Goal: Task Accomplishment & Management: Complete application form

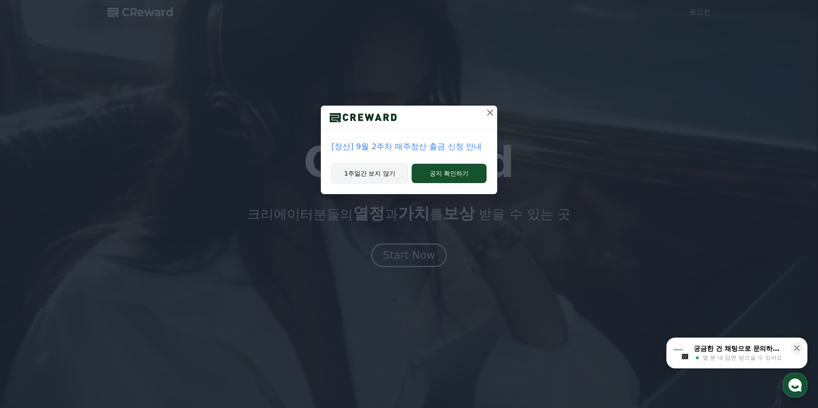
click at [388, 177] on button "1주일간 보지 않기" at bounding box center [369, 173] width 77 height 20
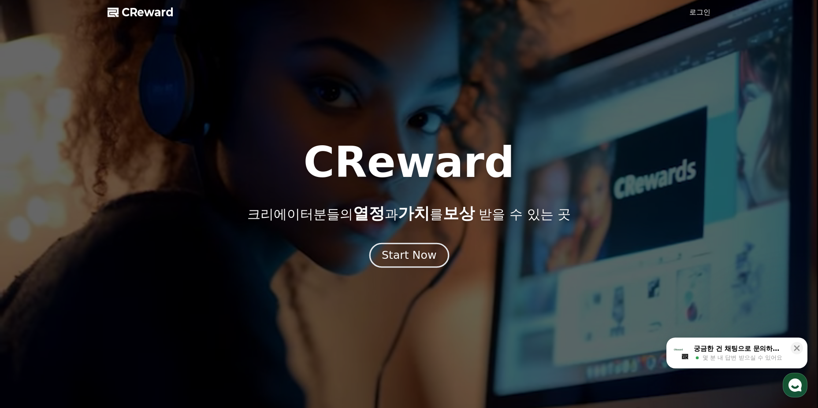
click at [413, 254] on div "Start Now" at bounding box center [409, 255] width 55 height 15
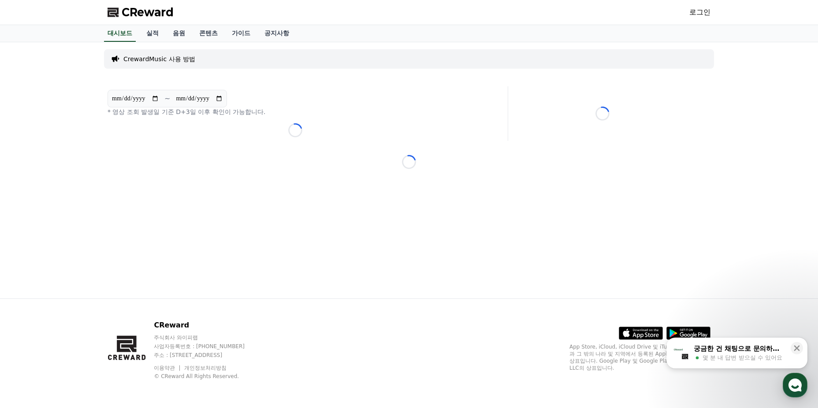
click at [710, 14] on div "CReward 로그인" at bounding box center [408, 12] width 617 height 25
click at [703, 14] on link "로그인" at bounding box center [699, 12] width 21 height 11
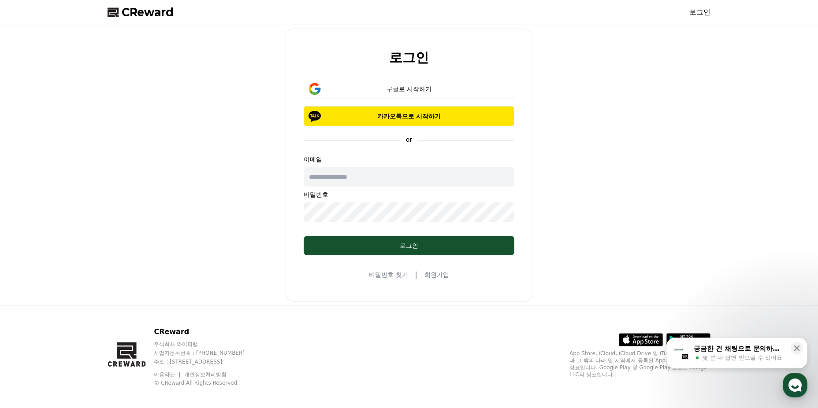
click at [447, 277] on link "회원가입" at bounding box center [436, 275] width 25 height 9
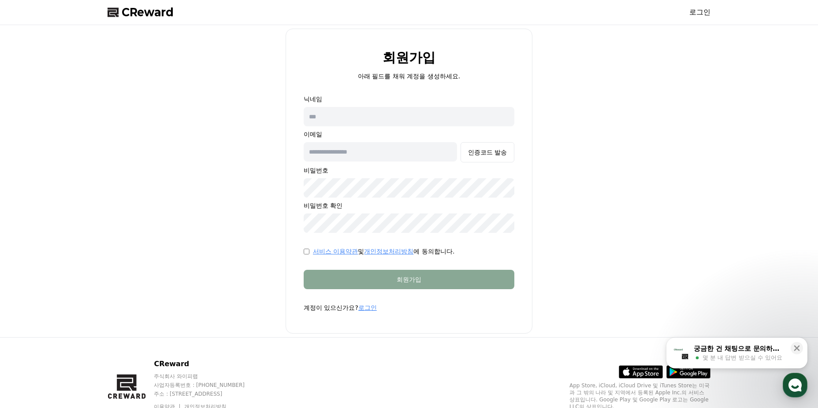
click at [383, 108] on input "text" at bounding box center [409, 116] width 211 height 19
type input "*****"
click at [358, 160] on input "text" at bounding box center [380, 151] width 153 height 19
click at [259, 253] on div "회원가입 아래 필드를 채워 계정을 생성하세요. 닉네임 ***** 이메일 인증코드 발송 비밀번호 비밀번호 확인 서비스 이용약관 및 개인정보처리방…" at bounding box center [409, 181] width 610 height 305
click at [383, 158] on input "text" at bounding box center [380, 151] width 153 height 19
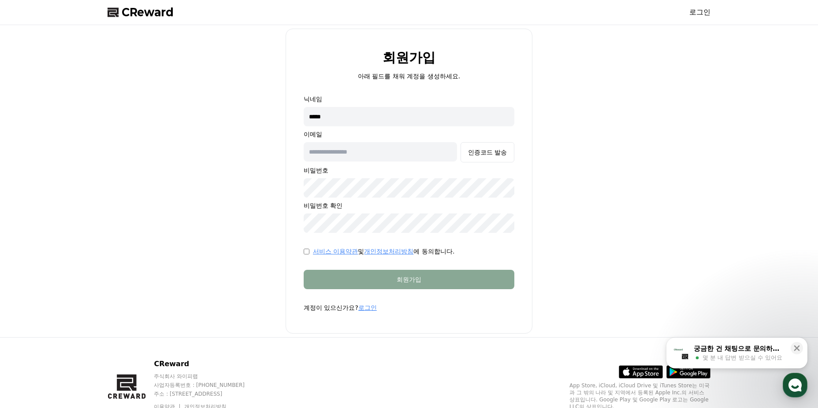
click at [368, 305] on link "로그인" at bounding box center [367, 307] width 19 height 7
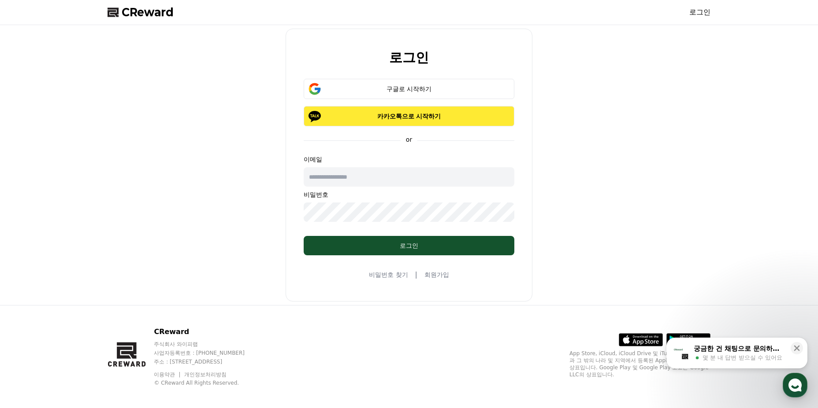
click at [446, 123] on button "카카오톡으로 시작하기" at bounding box center [409, 116] width 211 height 20
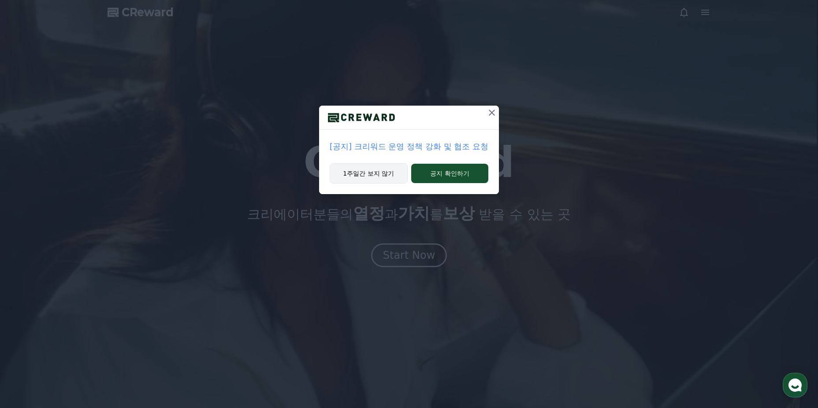
click at [395, 182] on button "1주일간 보지 않기" at bounding box center [369, 173] width 78 height 20
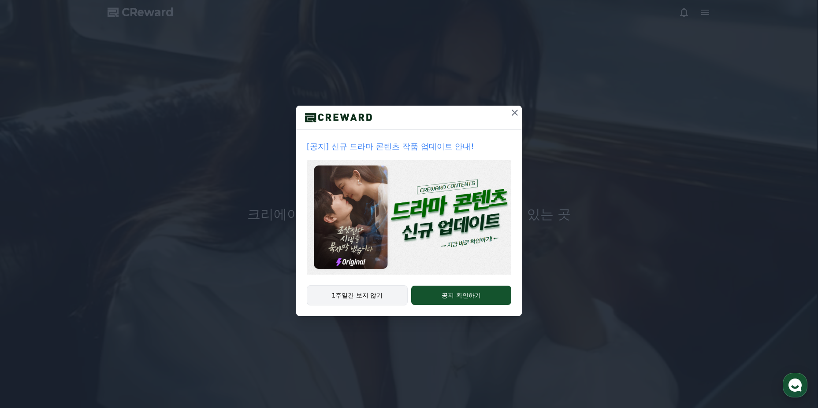
click at [371, 297] on button "1주일간 보지 않기" at bounding box center [357, 296] width 101 height 20
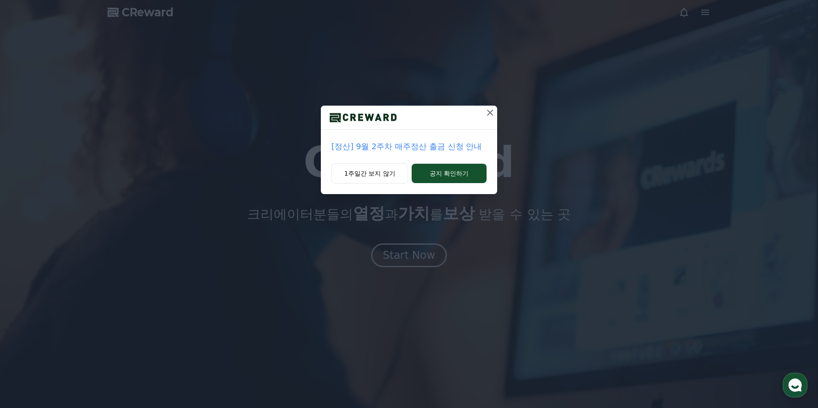
click at [386, 184] on div "1주일간 보지 않기 공지 확인하기" at bounding box center [409, 178] width 176 height 31
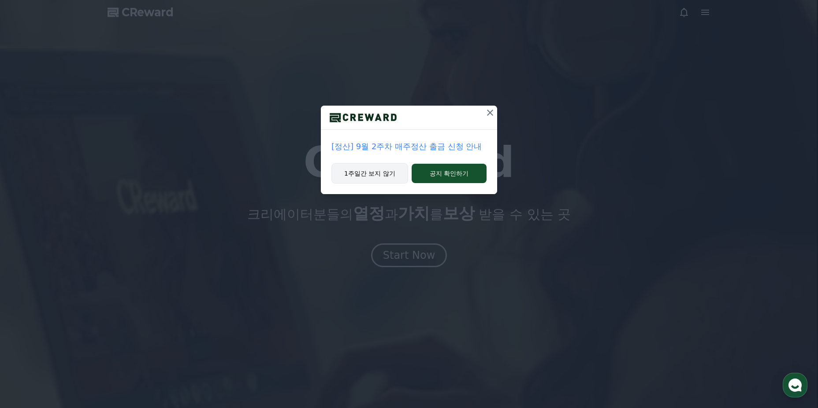
click at [388, 181] on button "1주일간 보지 않기" at bounding box center [369, 173] width 77 height 20
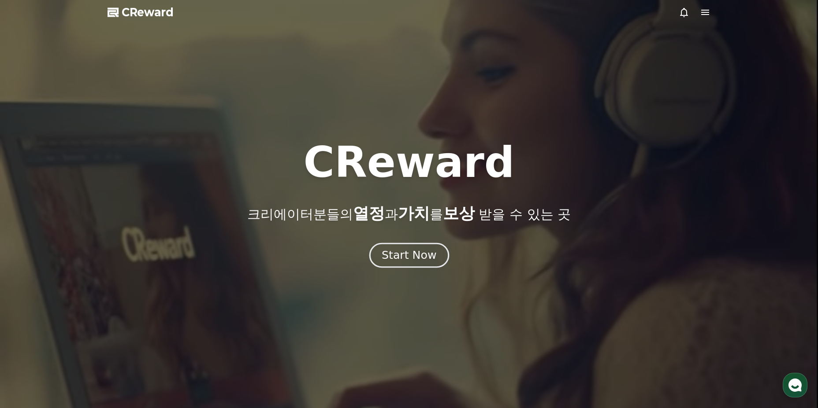
click at [413, 256] on div "Start Now" at bounding box center [409, 255] width 55 height 15
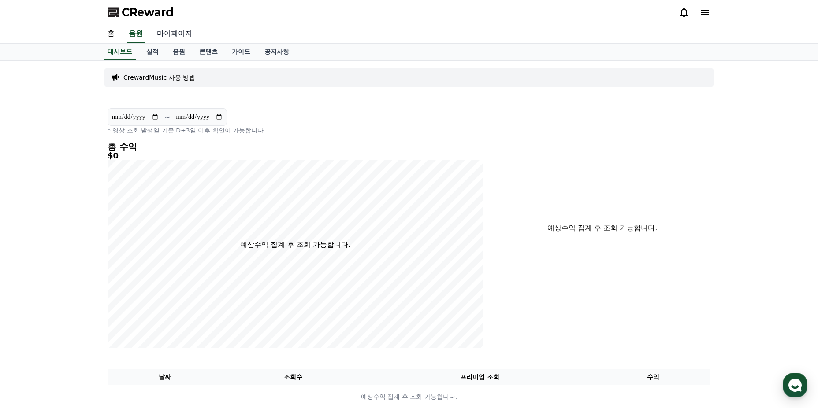
click at [179, 32] on link "마이페이지" at bounding box center [174, 34] width 49 height 19
select select "**********"
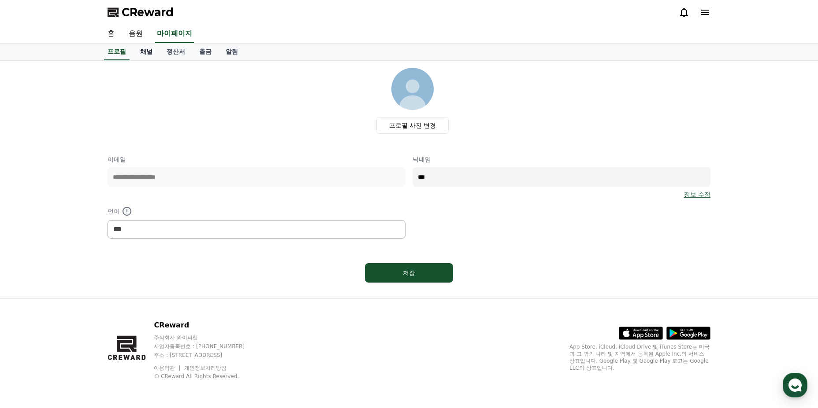
click at [146, 53] on link "채널" at bounding box center [146, 52] width 26 height 17
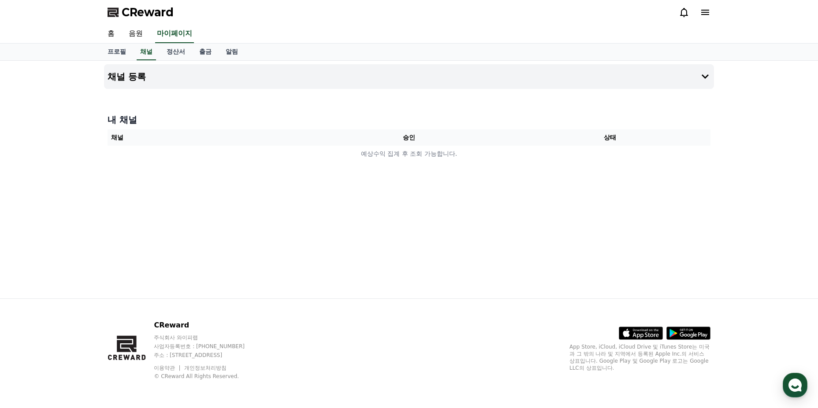
click at [362, 89] on div at bounding box center [409, 92] width 610 height 7
click at [379, 82] on button "채널 등록" at bounding box center [409, 76] width 610 height 25
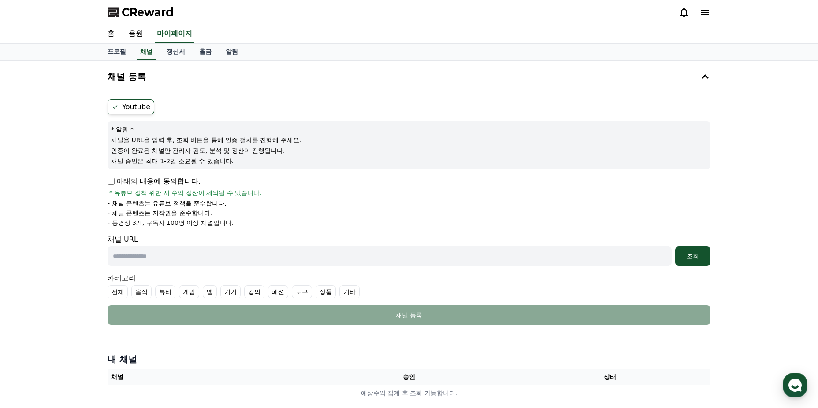
click at [196, 182] on p "아래의 내용에 동의합니다." at bounding box center [154, 181] width 93 height 11
click at [115, 182] on p "아래의 내용에 동의합니다." at bounding box center [154, 181] width 93 height 11
click at [261, 264] on input "text" at bounding box center [390, 256] width 564 height 19
paste input "**********"
type input "**********"
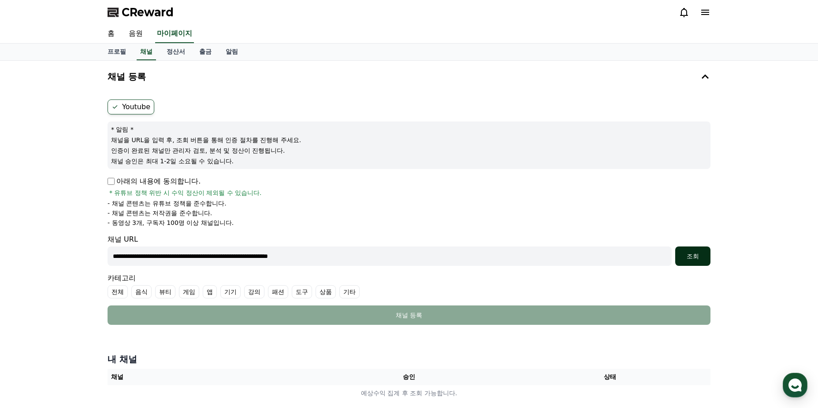
click at [697, 254] on div "조회" at bounding box center [693, 256] width 28 height 9
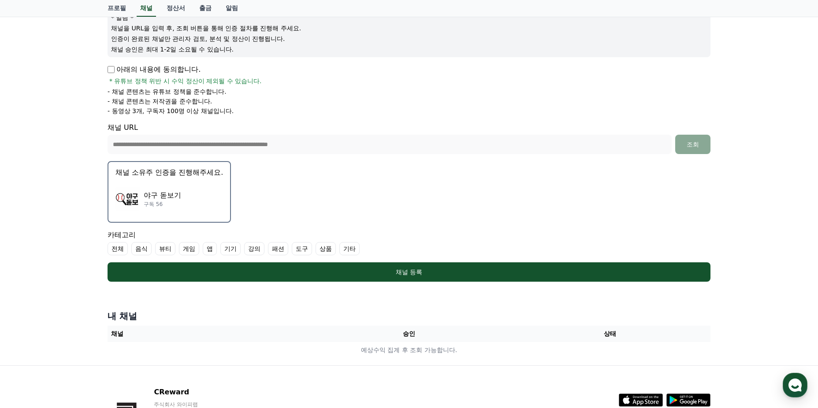
scroll to position [132, 0]
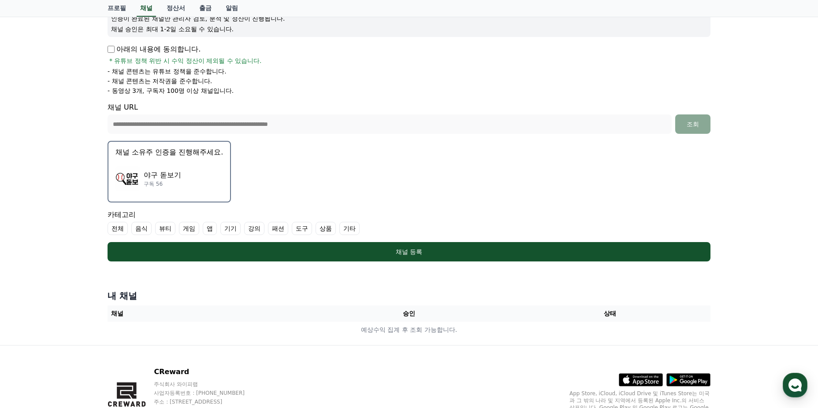
click at [169, 163] on div "야구 돋보기 구독 56" at bounding box center [169, 178] width 108 height 35
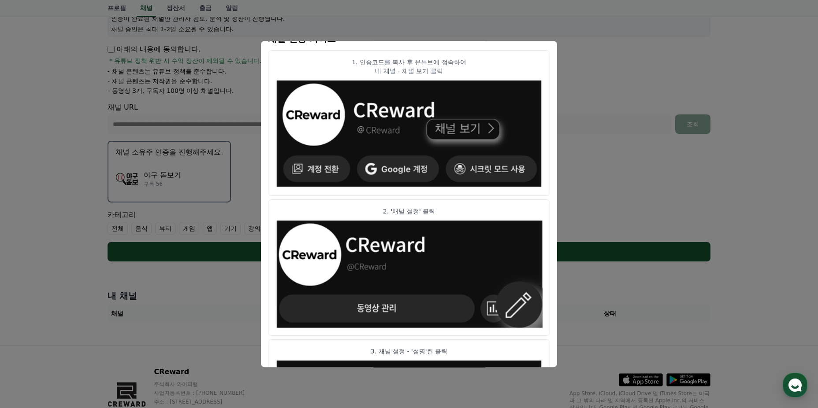
scroll to position [0, 0]
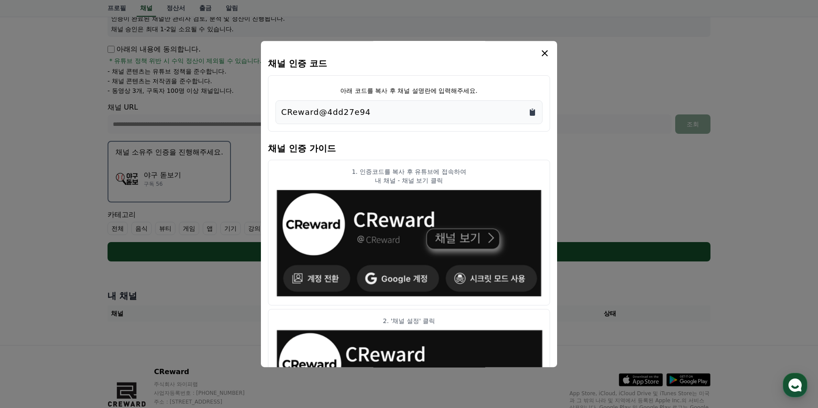
click at [531, 115] on icon "Copy to clipboard" at bounding box center [532, 112] width 5 height 7
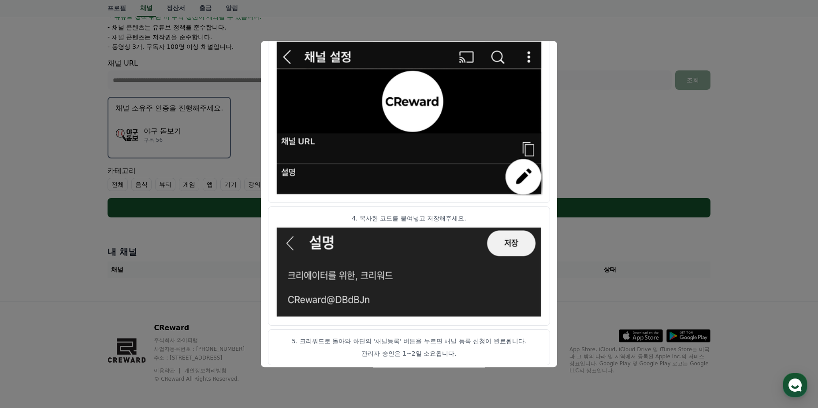
scroll to position [434, 0]
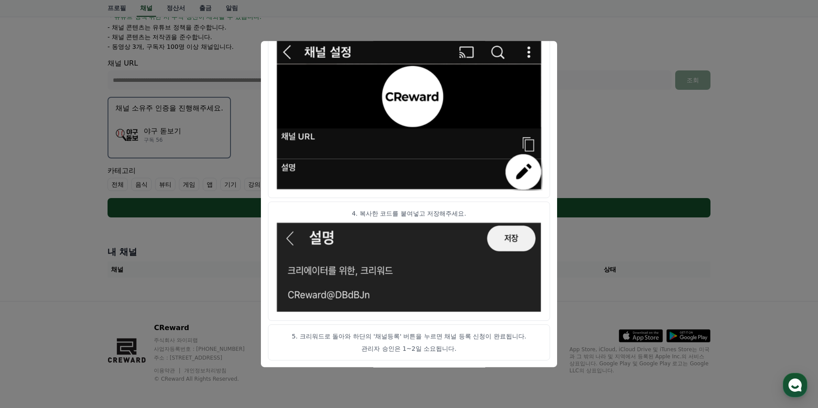
click at [582, 115] on button "close modal" at bounding box center [409, 204] width 818 height 408
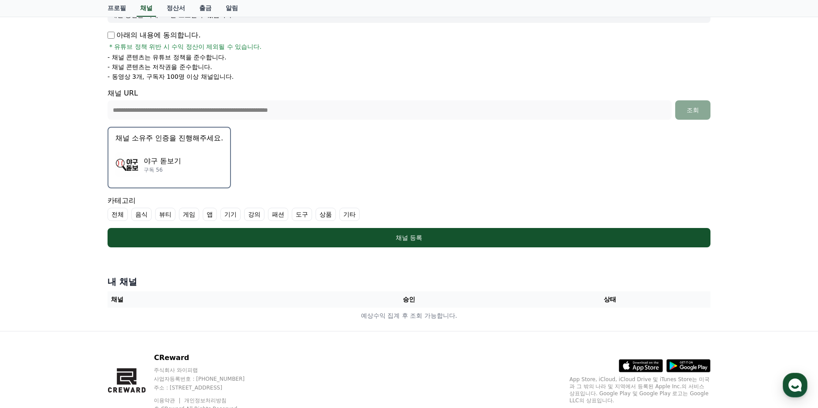
scroll to position [91, 0]
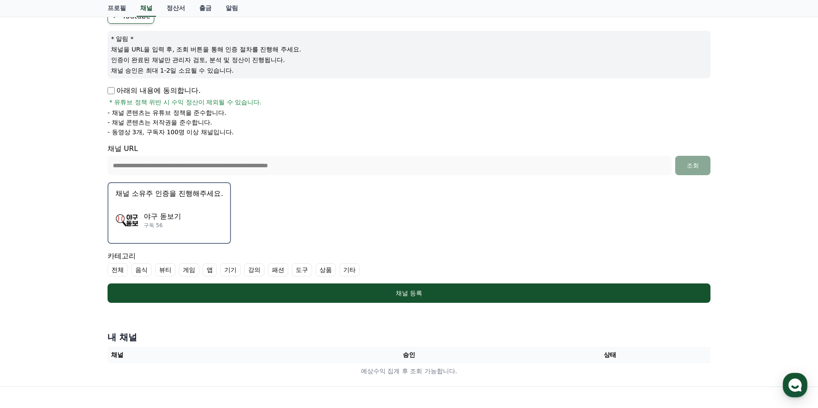
click at [218, 216] on div "야구 돋보기 구독 56" at bounding box center [169, 220] width 108 height 35
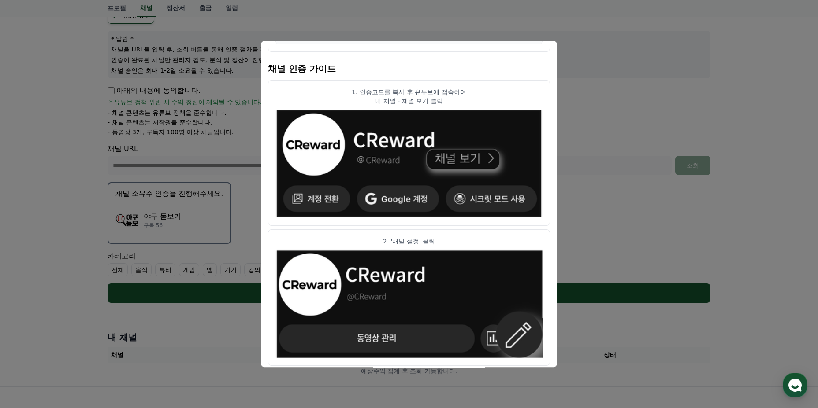
scroll to position [0, 0]
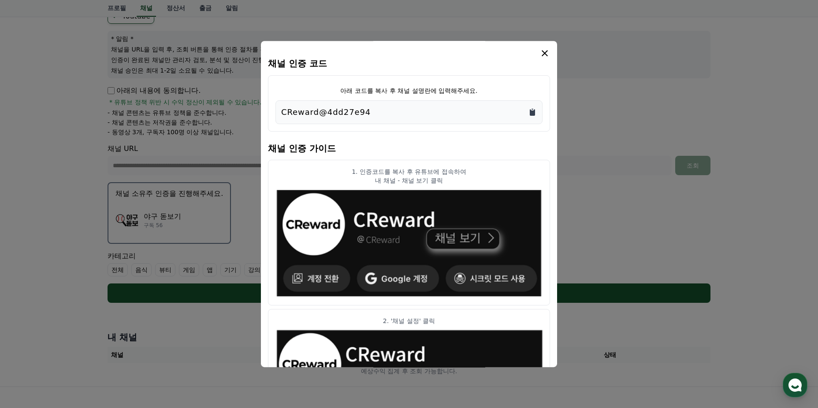
click at [531, 112] on icon "Copy to clipboard" at bounding box center [532, 112] width 5 height 7
click at [547, 56] on icon "modal" at bounding box center [544, 53] width 11 height 11
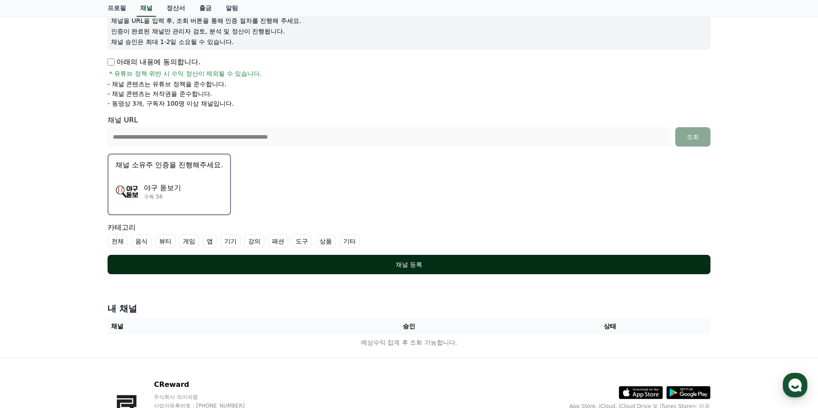
scroll to position [135, 0]
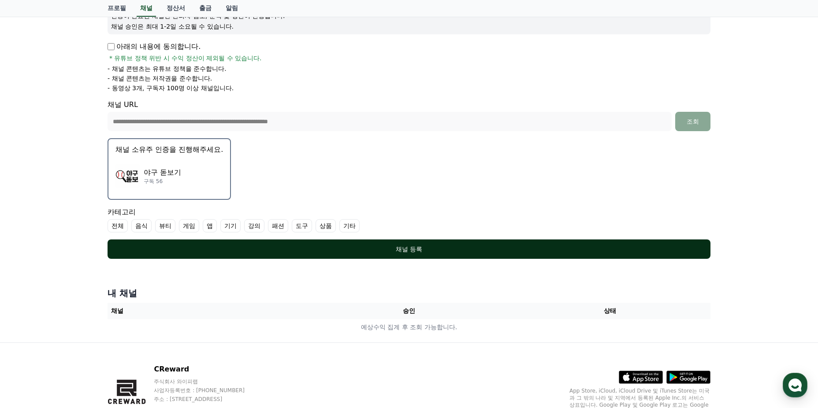
click at [479, 245] on button "채널 등록" at bounding box center [409, 249] width 603 height 19
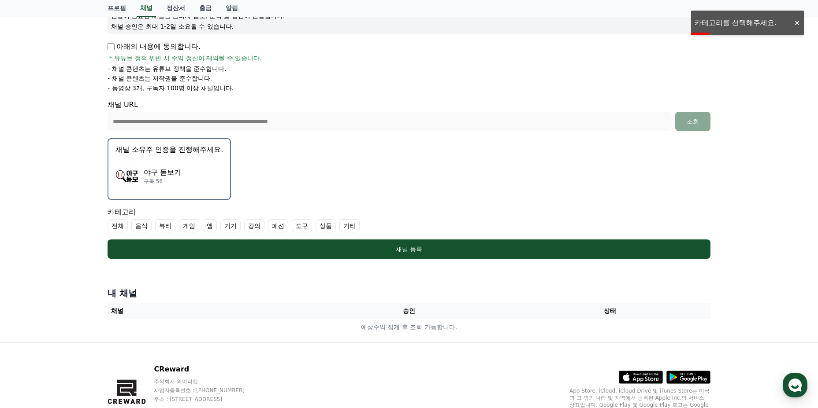
click at [350, 225] on label "기타" at bounding box center [349, 225] width 20 height 13
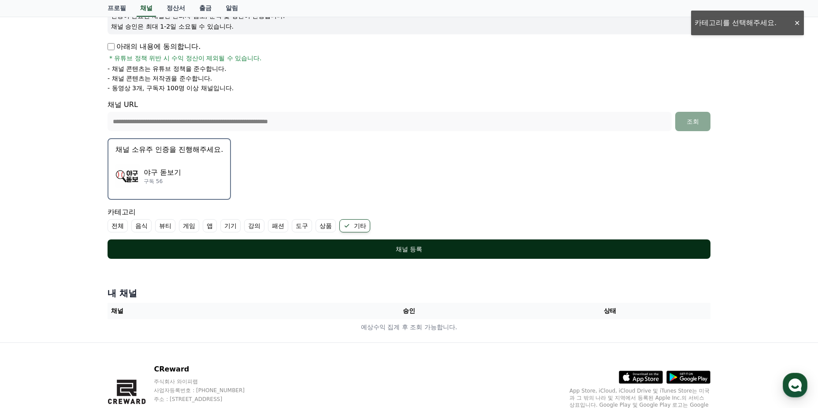
click at [337, 249] on div "채널 등록" at bounding box center [409, 249] width 568 height 9
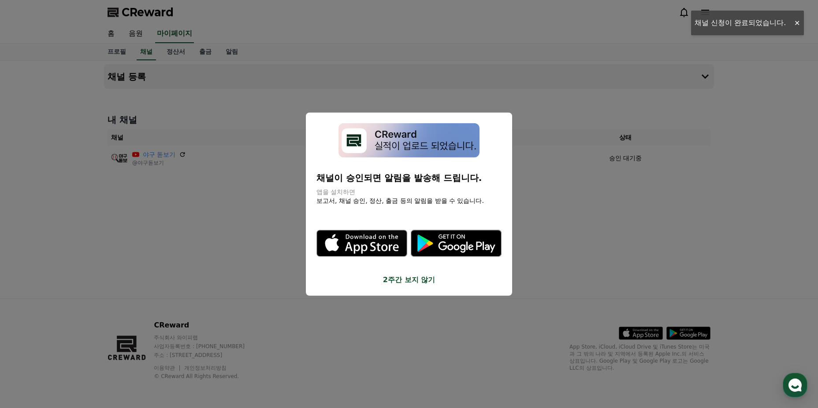
click at [401, 275] on button "2주간 보지 않기" at bounding box center [408, 280] width 185 height 11
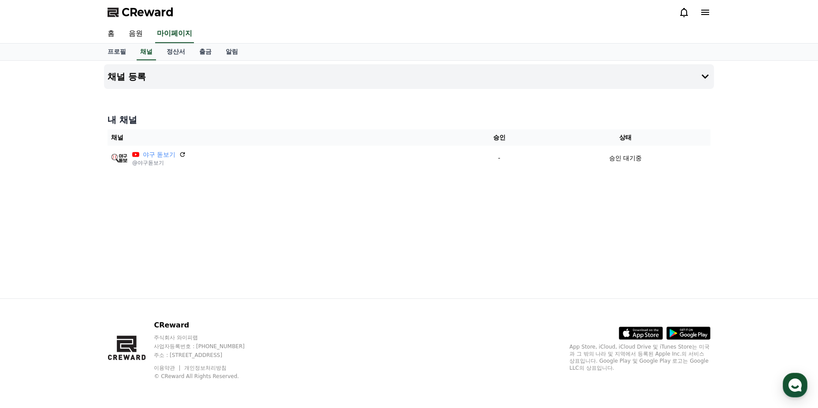
click at [401, 275] on div "채널 등록 내 채널 채널 승인 상태 야구 돋보기 @야구돋보기 - 승인 대기중" at bounding box center [408, 180] width 617 height 238
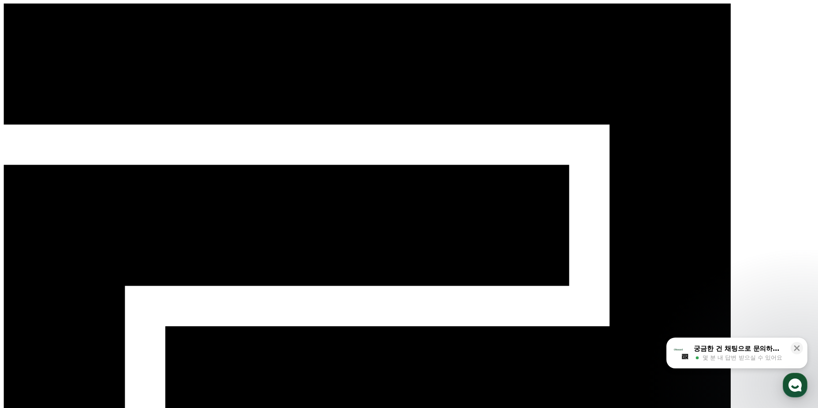
select select "**********"
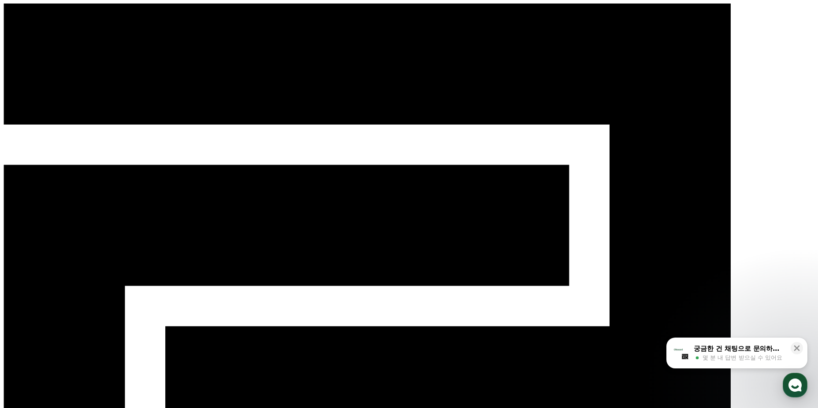
select select "**********"
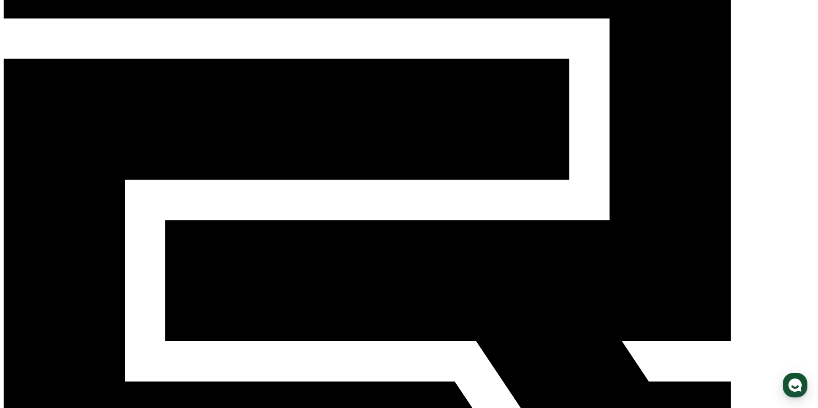
scroll to position [119, 0]
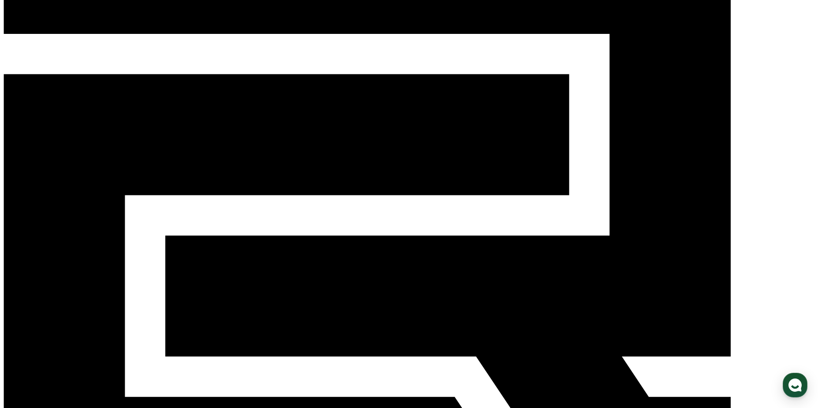
scroll to position [75, 0]
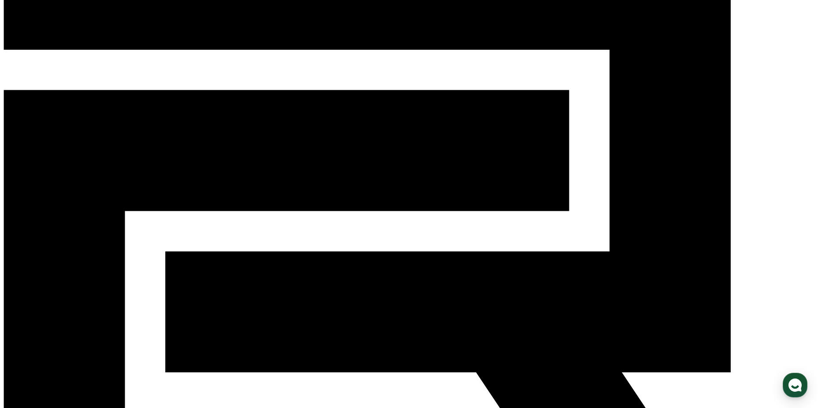
paste input "**********"
type input "**********"
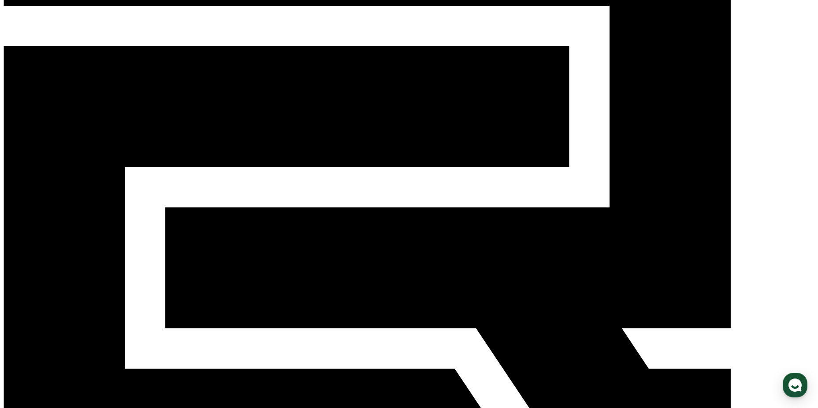
scroll to position [163, 0]
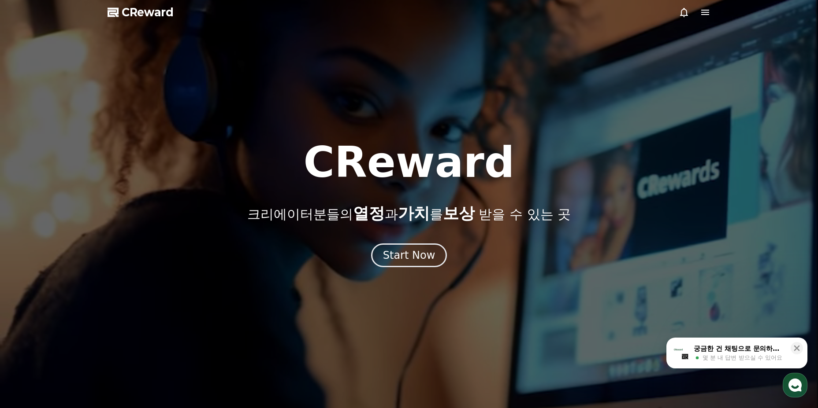
click at [534, 155] on div "CReward 크리에이터분들의 열정 과 가치 를 보상 받을 수 있는 곳" at bounding box center [409, 181] width 818 height 81
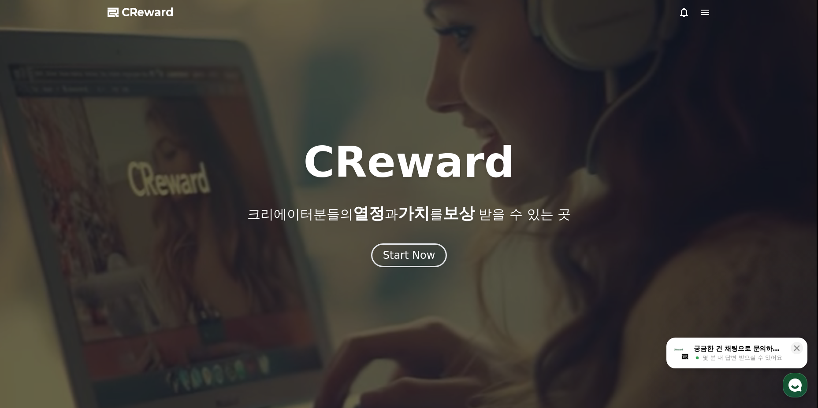
click at [614, 138] on div at bounding box center [409, 204] width 818 height 408
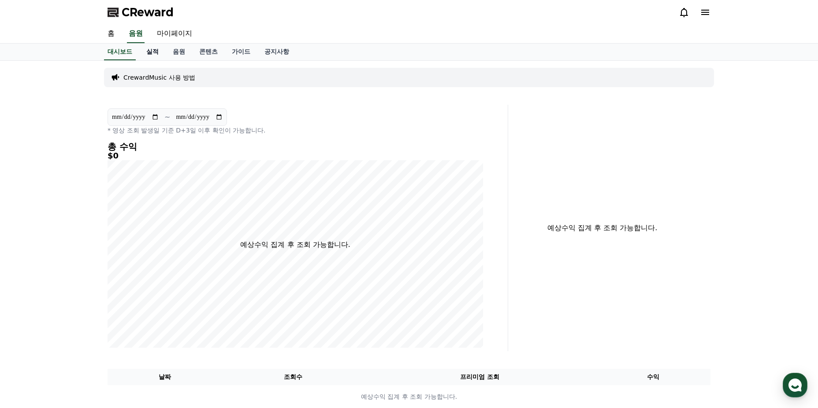
click at [158, 51] on link "실적" at bounding box center [152, 52] width 26 height 17
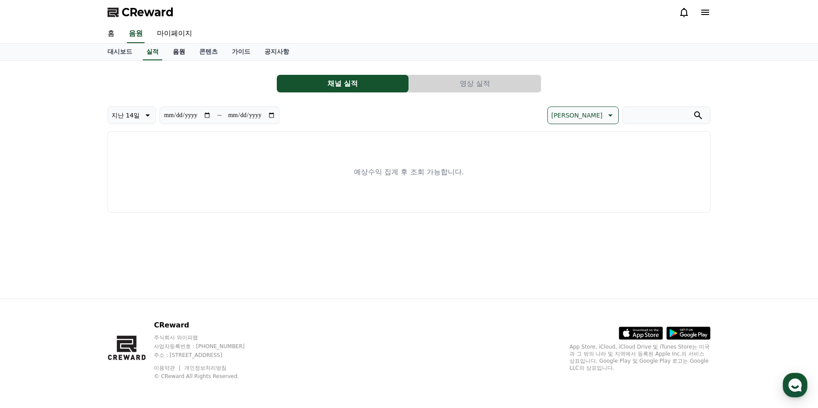
click at [175, 51] on link "음원" at bounding box center [179, 52] width 26 height 17
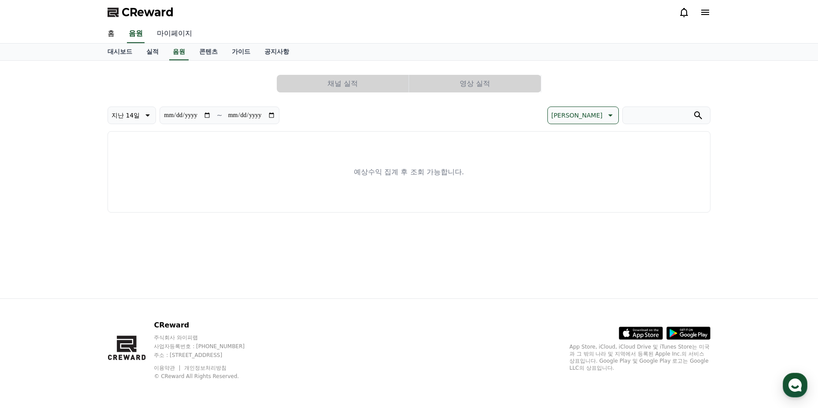
click at [181, 33] on link "마이페이지" at bounding box center [174, 34] width 49 height 19
select select "**********"
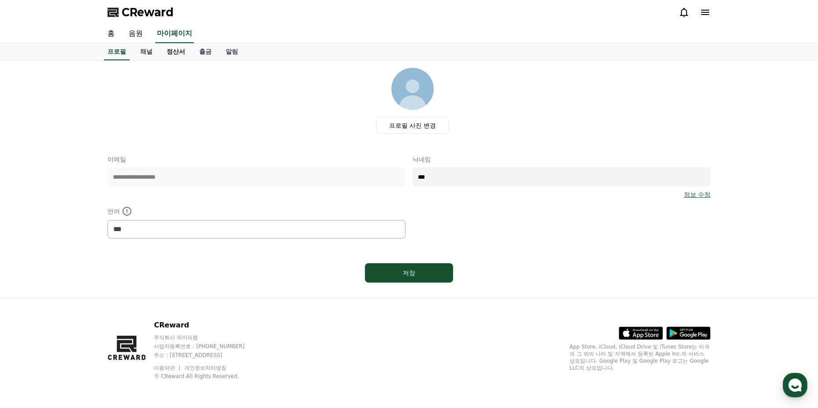
click at [160, 54] on link "정산서" at bounding box center [176, 52] width 33 height 17
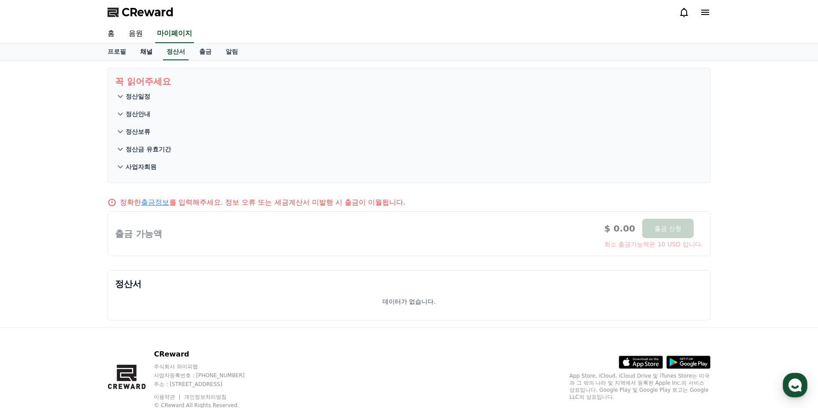
click at [149, 54] on link "채널" at bounding box center [146, 52] width 26 height 17
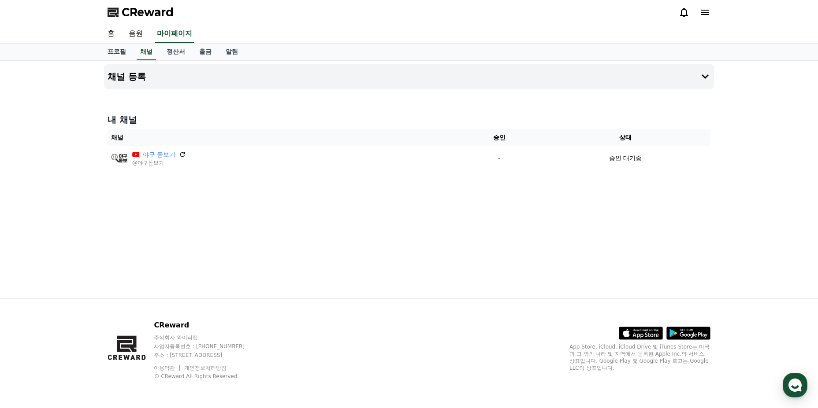
click at [222, 94] on div at bounding box center [409, 92] width 610 height 7
